Goal: Check status: Check status

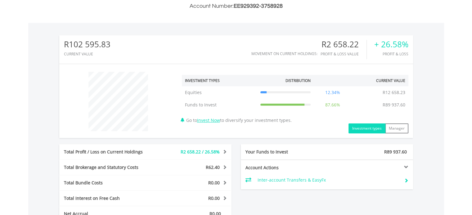
scroll to position [155, 0]
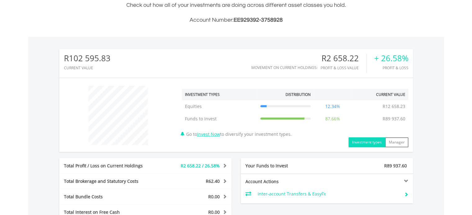
click at [405, 180] on div at bounding box center [369, 181] width 86 height 4
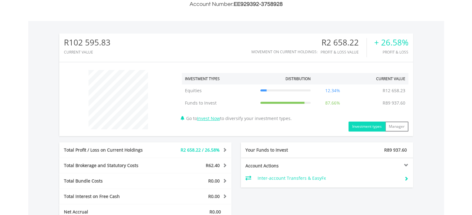
scroll to position [186, 0]
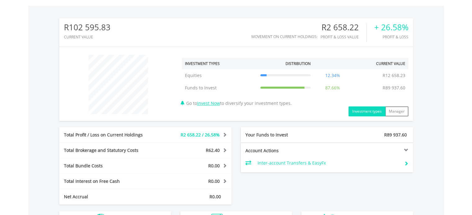
click at [369, 111] on button "Investment types" at bounding box center [366, 112] width 37 height 10
click at [388, 112] on button "Manager" at bounding box center [396, 112] width 23 height 10
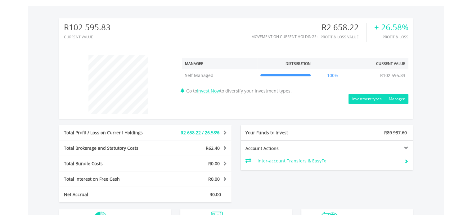
click at [364, 101] on button "Investment types" at bounding box center [366, 99] width 37 height 10
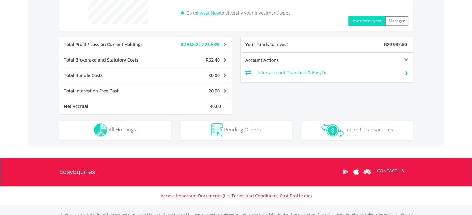
scroll to position [279, 0]
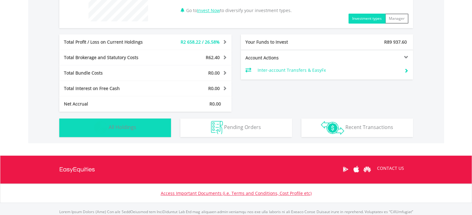
click at [128, 127] on span "All Holdings" at bounding box center [123, 127] width 28 height 7
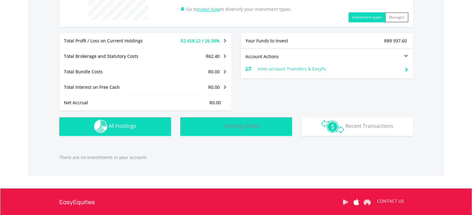
click at [260, 132] on button "Pending Orders Pending Orders" at bounding box center [236, 126] width 112 height 19
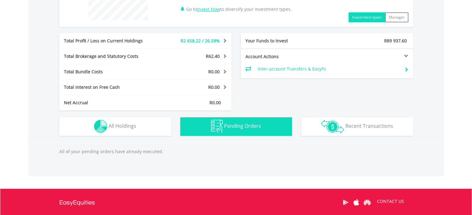
scroll to position [343, 0]
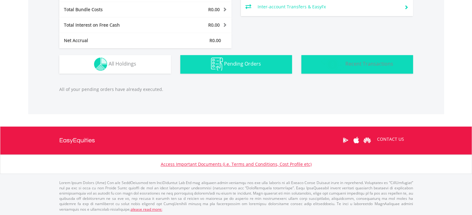
click at [360, 68] on button "Transactions Recent Transactions" at bounding box center [357, 64] width 112 height 19
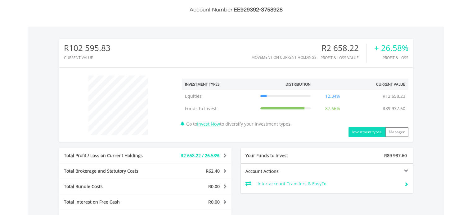
scroll to position [180, 0]
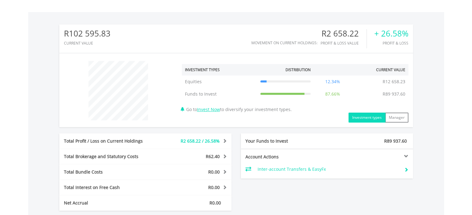
click at [221, 140] on span at bounding box center [224, 141] width 6 height 4
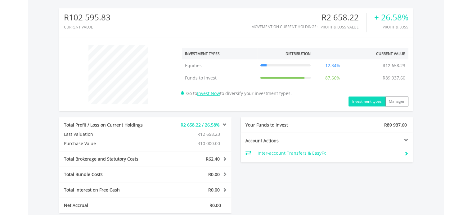
scroll to position [211, 0]
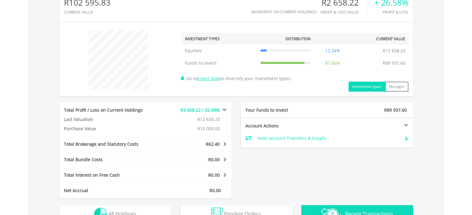
click at [224, 146] on div "R62.40" at bounding box center [195, 144] width 72 height 6
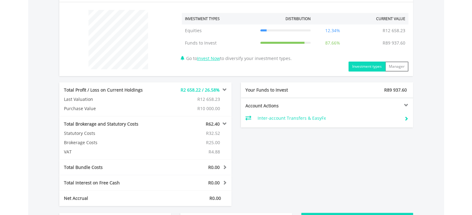
scroll to position [242, 0]
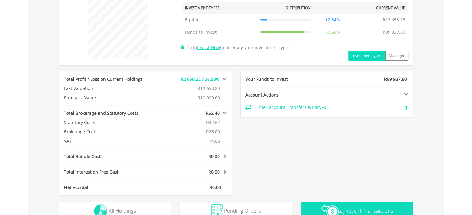
click at [217, 151] on div "Total Bundle Costs R0.00 Statutory Costs R0.00 Brokerage Costs R0.00 Management…" at bounding box center [145, 157] width 172 height 16
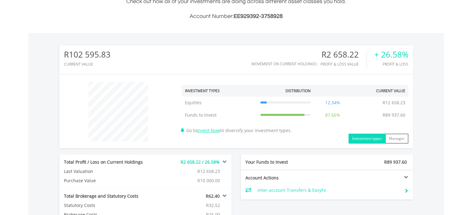
scroll to position [149, 0]
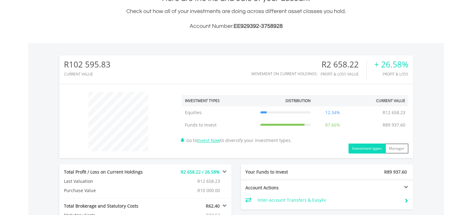
click at [361, 108] on tr "Equities Equities R12 658.23 12.34% R12 658.23" at bounding box center [295, 113] width 226 height 12
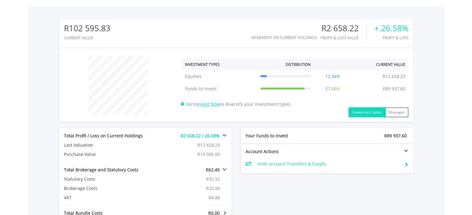
scroll to position [211, 0]
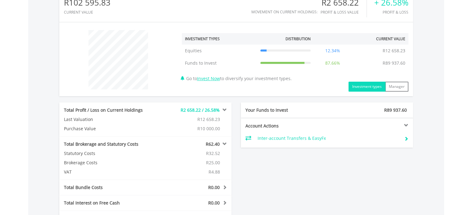
click at [373, 124] on div at bounding box center [369, 125] width 86 height 4
click at [400, 109] on span "R89 937.60" at bounding box center [395, 110] width 23 height 6
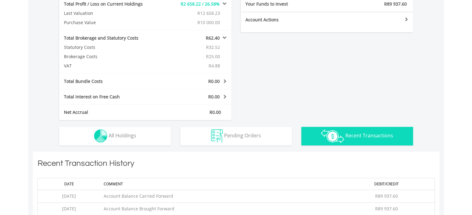
scroll to position [335, 0]
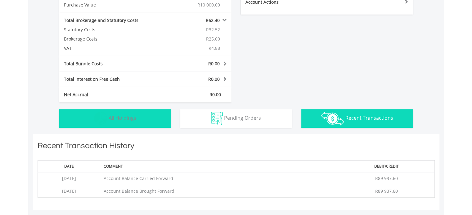
click at [148, 114] on button "Holdings All Holdings" at bounding box center [115, 118] width 112 height 19
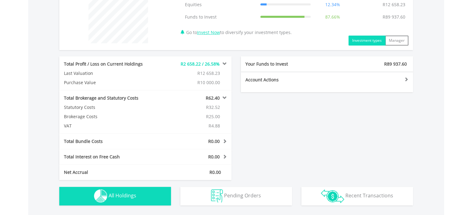
scroll to position [242, 0]
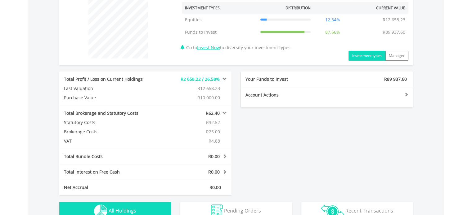
click at [197, 80] on span "R2 658.22 / 26.58%" at bounding box center [199, 79] width 39 height 6
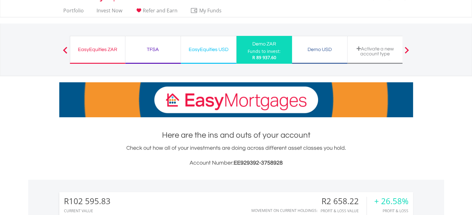
scroll to position [0, 0]
